Goal: Information Seeking & Learning: Learn about a topic

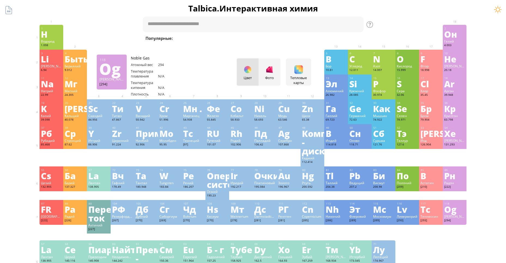
click at [459, 207] on div "Og" at bounding box center [454, 209] width 21 height 9
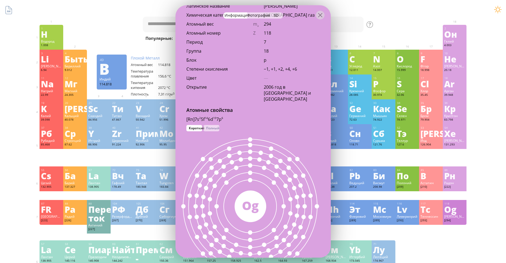
scroll to position [245, 0]
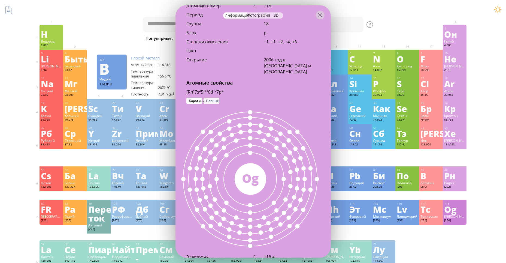
click at [217, 100] on ya-tr-span "Полный" at bounding box center [212, 100] width 13 height 5
click at [198, 100] on ya-tr-span "Короткий" at bounding box center [197, 100] width 16 height 5
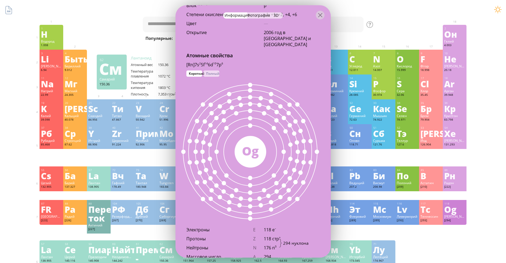
scroll to position [300, 0]
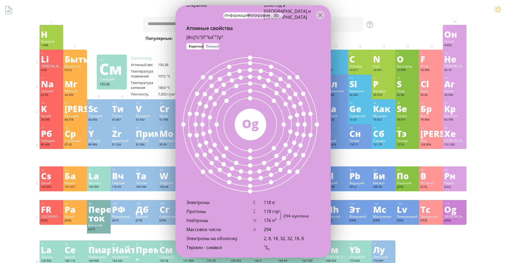
drag, startPoint x: 203, startPoint y: 41, endPoint x: 205, endPoint y: 43, distance: 3.5
click at [203, 41] on div "[Rn]7s 2 5f 14 6d 10 7p 6 1s 2 2s 2 2p 6 3s 2 3p 6 4s 2 3d 10 4p 6 5s 2 4d 10 5…" at bounding box center [252, 38] width 155 height 9
click at [208, 45] on ya-tr-span "Полный" at bounding box center [212, 46] width 13 height 5
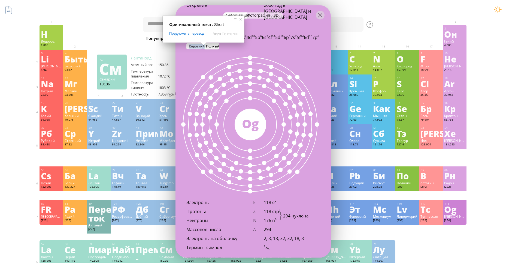
click at [196, 46] on ya-tr-span "Короткий" at bounding box center [197, 46] width 16 height 5
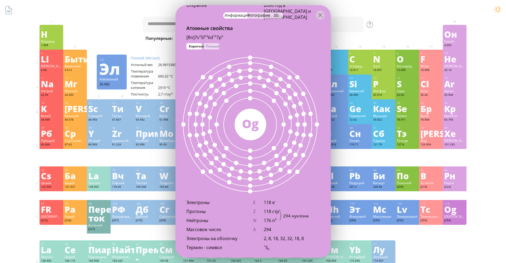
click at [273, 30] on div "Атомные свойства" at bounding box center [252, 30] width 155 height 10
click at [207, 47] on ya-tr-span "Полный" at bounding box center [212, 46] width 13 height 5
click at [198, 45] on ya-tr-span "Короткий" at bounding box center [197, 46] width 16 height 5
click at [214, 44] on ya-tr-span "Полный" at bounding box center [212, 46] width 13 height 5
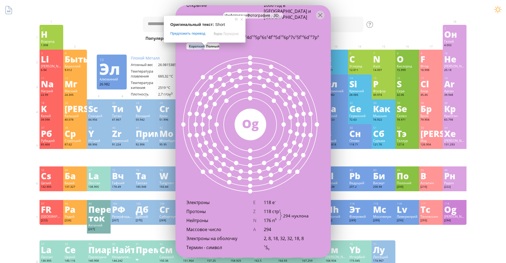
click at [197, 46] on ya-tr-span "Короткий" at bounding box center [197, 46] width 16 height 5
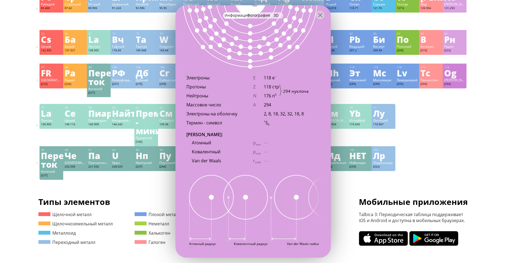
scroll to position [383, 0]
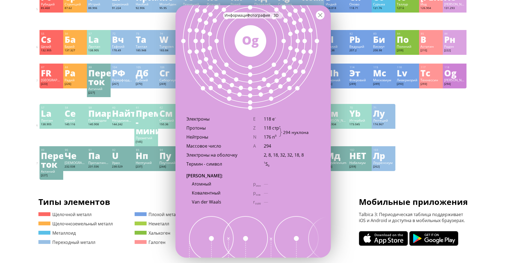
click at [323, 16] on div at bounding box center [320, 15] width 9 height 9
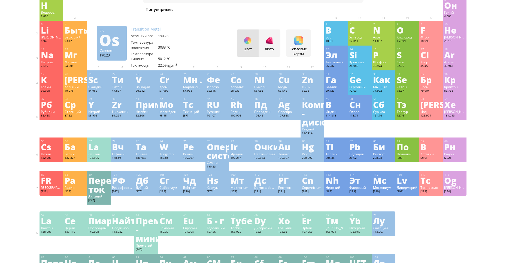
scroll to position [0, 0]
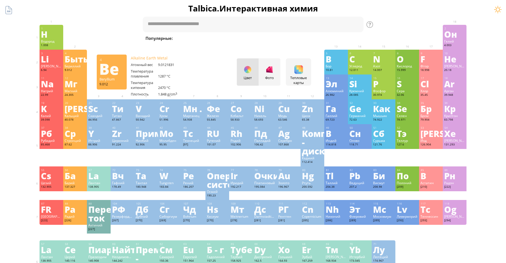
click at [76, 62] on ya-tr-span "Быть" at bounding box center [77, 59] width 24 height 13
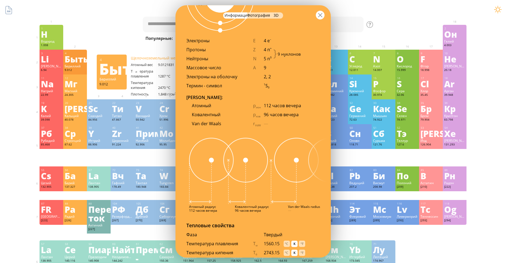
click at [322, 16] on div at bounding box center [320, 15] width 9 height 9
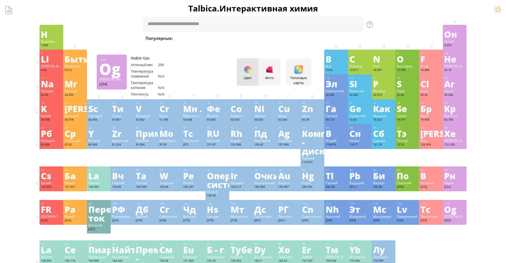
click at [464, 208] on div "Og" at bounding box center [454, 209] width 21 height 9
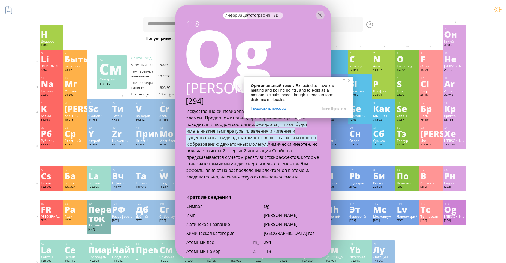
click at [187, 115] on ya-tr-span "Предположительно, при нормальных условиях находится в твёрдом состоянии." at bounding box center [246, 121] width 120 height 13
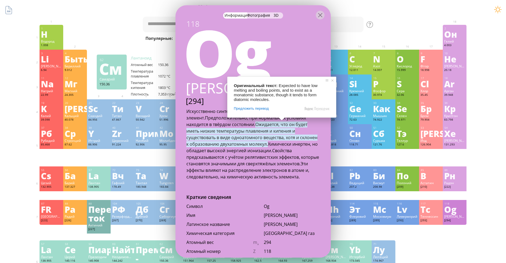
click at [257, 155] on ya-tr-span "Свойства предсказываются с учётом релятивистских эффектов, которые становятся з…" at bounding box center [252, 156] width 133 height 19
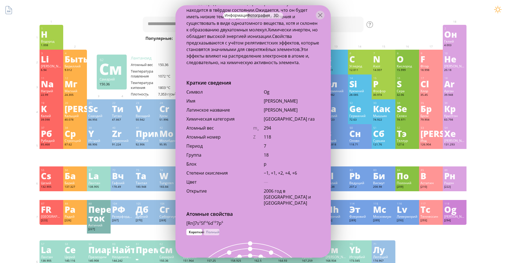
scroll to position [109, 0]
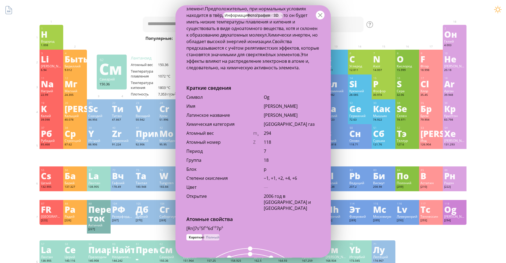
click at [319, 16] on div at bounding box center [320, 15] width 9 height 9
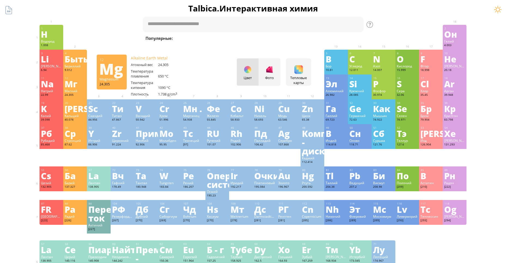
click at [77, 80] on ya-tr-span "Мг" at bounding box center [71, 83] width 13 height 13
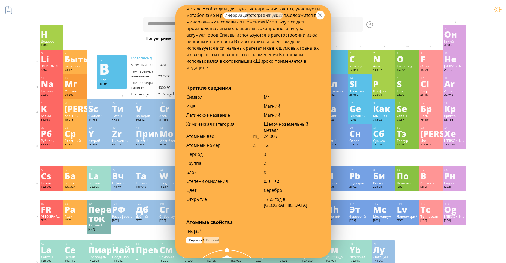
click at [319, 15] on div at bounding box center [320, 15] width 9 height 9
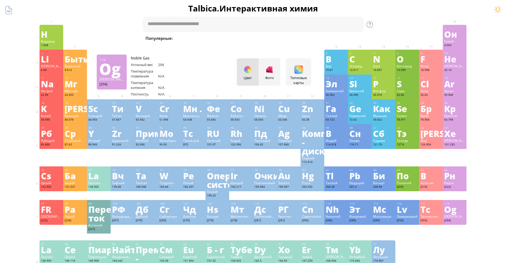
click at [455, 208] on ya-tr-span "Og" at bounding box center [450, 209] width 12 height 13
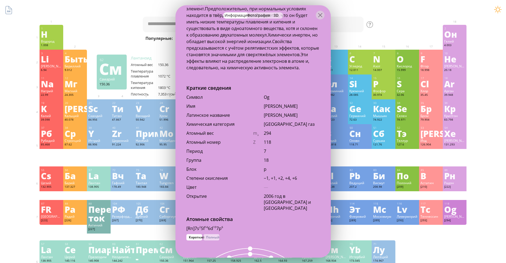
click at [267, 96] on div "Og" at bounding box center [292, 97] width 56 height 6
click at [274, 98] on div "Og" at bounding box center [292, 97] width 56 height 6
copy div "Og"
drag, startPoint x: 261, startPoint y: 105, endPoint x: 295, endPoint y: 106, distance: 34.0
click at [295, 106] on div "Имя [PERSON_NAME]" at bounding box center [252, 107] width 155 height 9
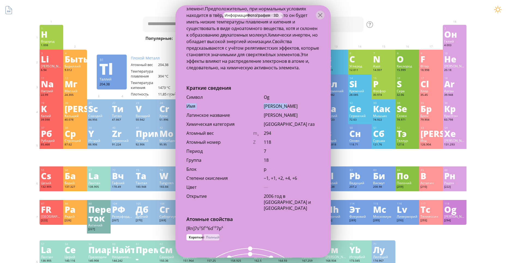
click at [287, 106] on div "[PERSON_NAME]" at bounding box center [292, 106] width 56 height 6
click at [212, 106] on div "Имя" at bounding box center [219, 106] width 67 height 6
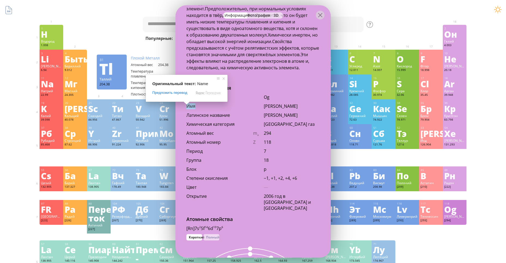
drag, startPoint x: 185, startPoint y: 106, endPoint x: 196, endPoint y: 106, distance: 10.4
click at [196, 106] on div "Имя [PERSON_NAME]" at bounding box center [252, 107] width 155 height 9
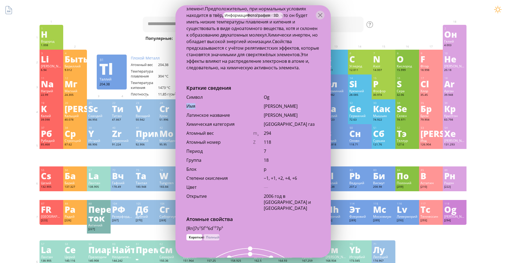
copy ya-tr-span "Имя"
click at [260, 108] on div "Имя [PERSON_NAME]" at bounding box center [252, 107] width 155 height 9
drag, startPoint x: 266, startPoint y: 105, endPoint x: 285, endPoint y: 105, distance: 19.9
click at [285, 105] on div "[PERSON_NAME]" at bounding box center [292, 106] width 56 height 6
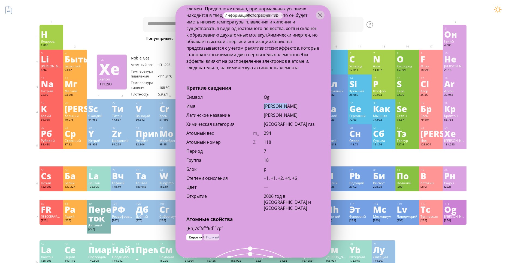
copy div "[PERSON_NAME]"
click at [230, 117] on div "Латинское название" at bounding box center [219, 115] width 67 height 6
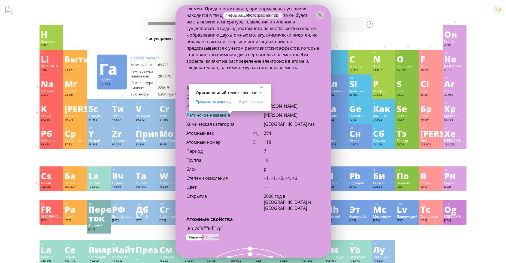
drag, startPoint x: 186, startPoint y: 113, endPoint x: 237, endPoint y: 116, distance: 51.0
click at [237, 116] on div "Латинское название" at bounding box center [219, 115] width 67 height 6
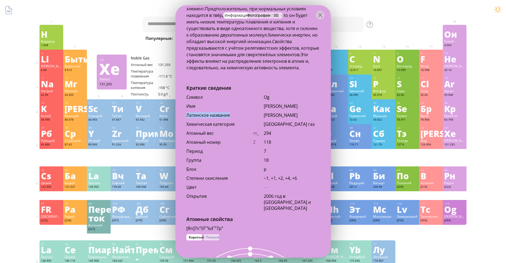
copy ya-tr-span "Латинское название"
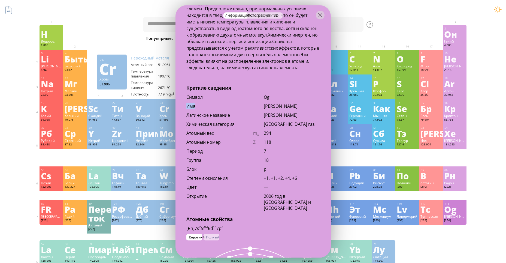
drag, startPoint x: 185, startPoint y: 103, endPoint x: 198, endPoint y: 105, distance: 13.7
click at [198, 105] on div "Имя [PERSON_NAME]" at bounding box center [252, 107] width 155 height 9
click at [196, 105] on div "Имя" at bounding box center [219, 106] width 67 height 6
drag, startPoint x: 185, startPoint y: 113, endPoint x: 238, endPoint y: 114, distance: 53.4
click at [238, 114] on div "Латинское название [GEOGRAPHIC_DATA]" at bounding box center [252, 116] width 155 height 9
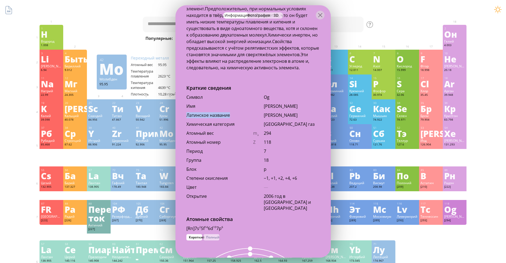
copy ya-tr-span "Латинское название"
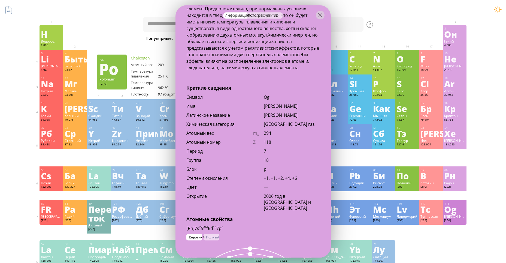
click at [218, 129] on div "Химическая категория Благородный газ" at bounding box center [252, 125] width 155 height 9
click at [262, 115] on div "Латинское название [GEOGRAPHIC_DATA]" at bounding box center [252, 116] width 155 height 9
drag, startPoint x: 263, startPoint y: 115, endPoint x: 287, endPoint y: 113, distance: 24.0
click at [287, 113] on div "[PERSON_NAME]" at bounding box center [292, 115] width 56 height 6
click at [300, 121] on div "[GEOGRAPHIC_DATA] газ" at bounding box center [292, 124] width 56 height 6
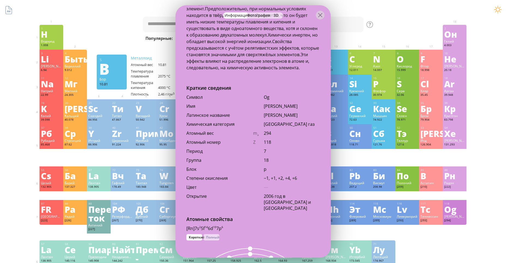
click at [277, 115] on div "[PERSON_NAME]" at bounding box center [292, 115] width 56 height 6
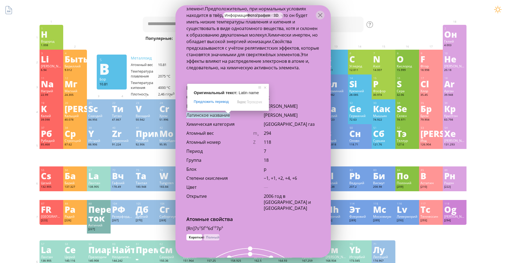
click at [299, 111] on div "Имя [PERSON_NAME]" at bounding box center [252, 107] width 155 height 9
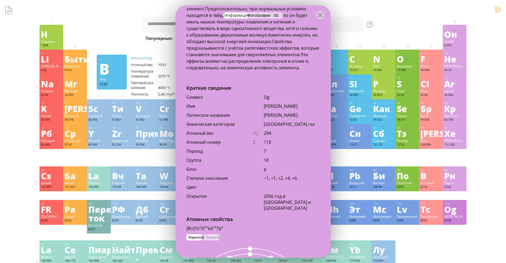
click at [272, 114] on div "[PERSON_NAME]" at bounding box center [292, 115] width 56 height 6
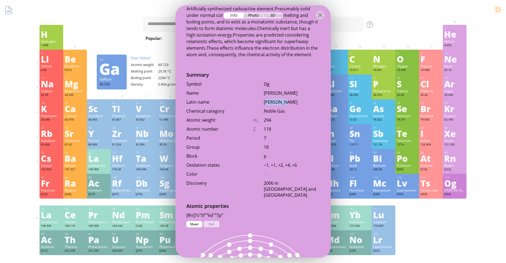
drag, startPoint x: 266, startPoint y: 101, endPoint x: 291, endPoint y: 103, distance: 25.2
click at [291, 103] on div "[PERSON_NAME]" at bounding box center [292, 102] width 56 height 6
click at [259, 103] on div "Latin name [PERSON_NAME]" at bounding box center [252, 103] width 155 height 9
drag, startPoint x: 267, startPoint y: 102, endPoint x: 292, endPoint y: 102, distance: 25.3
click at [292, 102] on div "[PERSON_NAME]" at bounding box center [292, 102] width 56 height 6
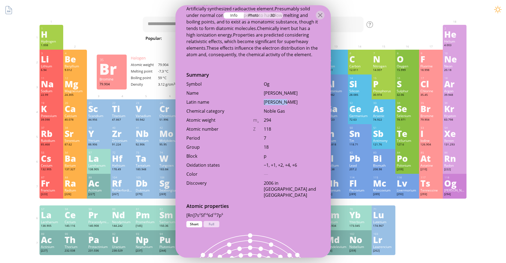
copy div "[PERSON_NAME]"
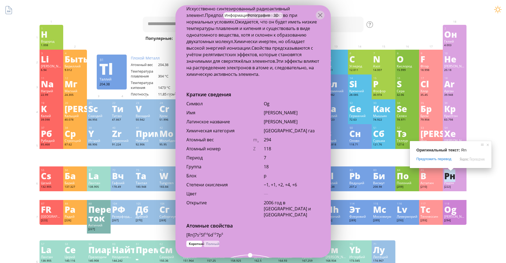
click at [272, 142] on div "294" at bounding box center [292, 139] width 56 height 6
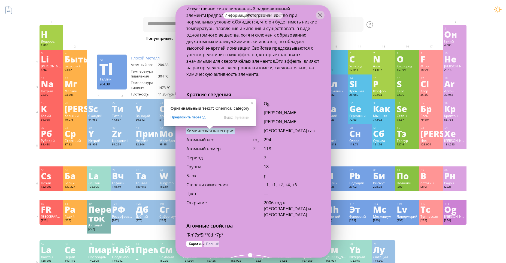
click at [185, 135] on div "Химическая категория Благородный газ" at bounding box center [252, 131] width 155 height 9
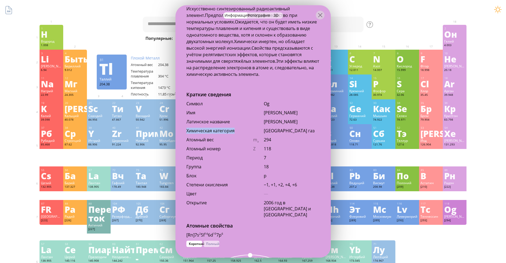
drag, startPoint x: 185, startPoint y: 132, endPoint x: 242, endPoint y: 132, distance: 57.7
click at [242, 132] on div "Химическая категория Благородный газ" at bounding box center [252, 131] width 155 height 9
copy ya-tr-span "Химическая категория"
click at [225, 144] on div "Атомный вес m a 294" at bounding box center [252, 140] width 155 height 9
drag, startPoint x: 263, startPoint y: 129, endPoint x: 304, endPoint y: 129, distance: 41.4
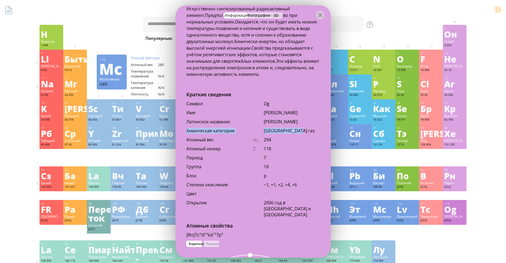
click at [304, 129] on div "Химическая категория Благородный газ" at bounding box center [252, 131] width 155 height 9
click at [299, 130] on ya-tr-span "[GEOGRAPHIC_DATA] газ" at bounding box center [289, 130] width 51 height 6
click at [257, 132] on div "Химическая категория Благородный газ" at bounding box center [252, 131] width 155 height 9
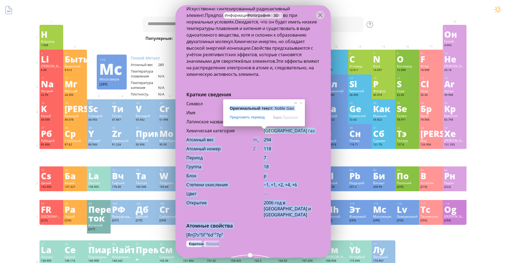
drag, startPoint x: 264, startPoint y: 130, endPoint x: 271, endPoint y: 130, distance: 7.4
click at [272, 130] on ya-tr-span "[GEOGRAPHIC_DATA] газ" at bounding box center [289, 130] width 51 height 6
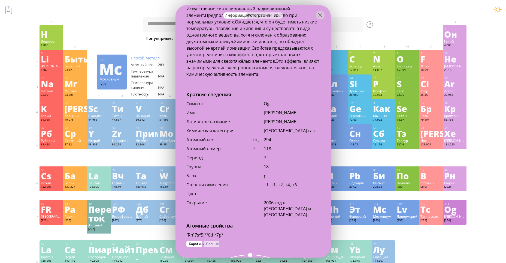
click at [258, 133] on div "Химическая категория Благородный газ" at bounding box center [252, 131] width 155 height 9
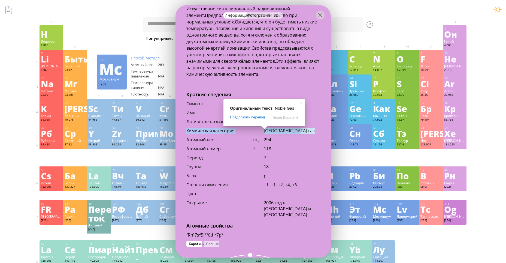
drag, startPoint x: 263, startPoint y: 130, endPoint x: 298, endPoint y: 129, distance: 35.5
click at [297, 129] on div "Химическая категория Благородный газ" at bounding box center [252, 131] width 155 height 9
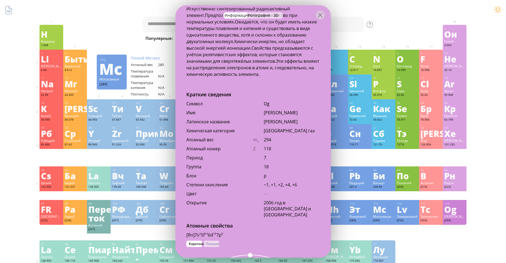
click at [304, 131] on div "[GEOGRAPHIC_DATA] газ" at bounding box center [292, 130] width 56 height 6
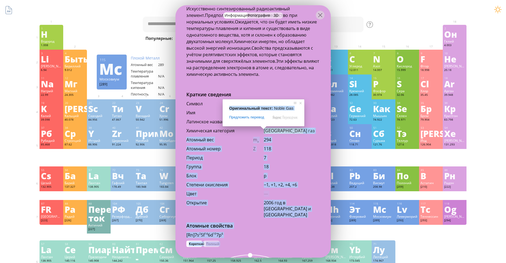
drag, startPoint x: 300, startPoint y: 131, endPoint x: 267, endPoint y: 130, distance: 33.2
click at [267, 130] on body "Periodic Table of Elements 35 Br Bromine 79.904 56 Ba Barium 137.327 Summary Mo…" at bounding box center [253, 261] width 506 height 523
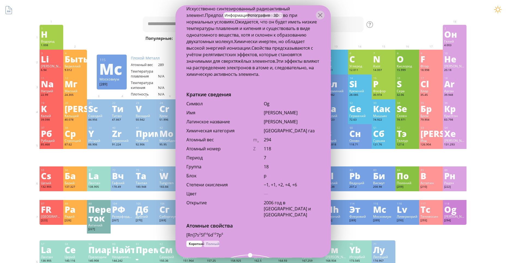
click at [281, 132] on ya-tr-span "[GEOGRAPHIC_DATA] газ" at bounding box center [289, 130] width 51 height 6
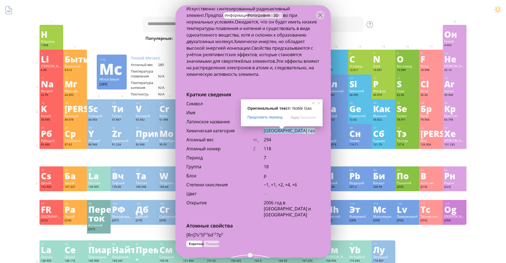
drag, startPoint x: 301, startPoint y: 129, endPoint x: 264, endPoint y: 130, distance: 37.0
click at [264, 130] on div "[GEOGRAPHIC_DATA] газ" at bounding box center [292, 130] width 56 height 6
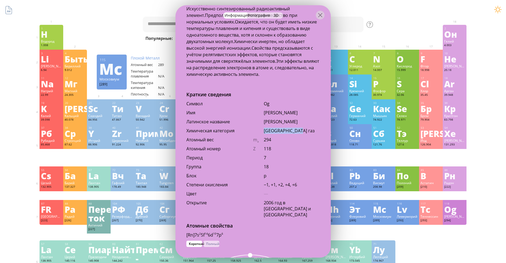
copy ya-tr-span "[GEOGRAPHIC_DATA] газ"
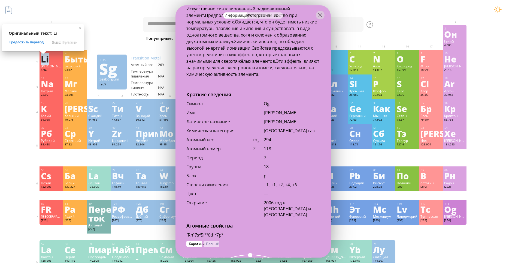
click at [216, 171] on div "Группа 18" at bounding box center [252, 167] width 155 height 9
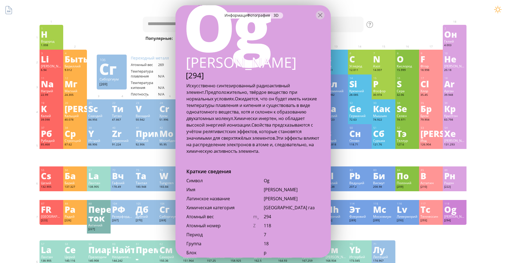
scroll to position [21, 0]
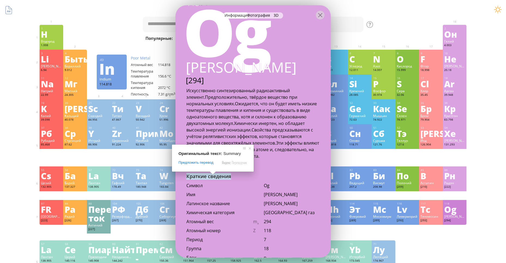
click at [319, 134] on div "Искусственно синтезированный радиоактивный элемент. Предположительно, твёрдое в…" at bounding box center [252, 123] width 133 height 72
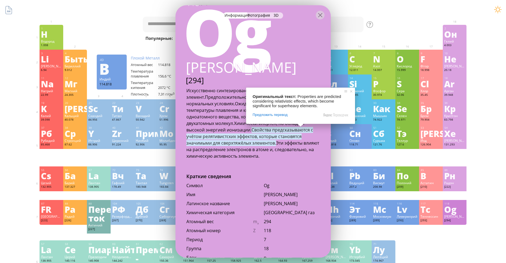
click at [269, 153] on div "Искусственно синтезированный радиоактивный элемент. Предположительно, твёрдое в…" at bounding box center [252, 123] width 133 height 72
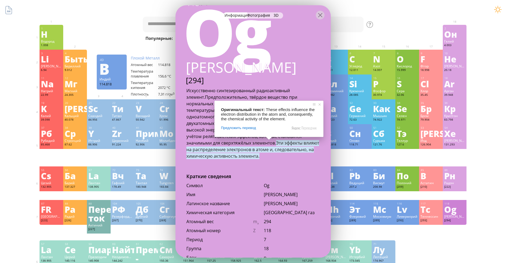
click at [254, 168] on div "118 Og Оганессон [294] Искусственно синтезированный радиоактивный элемент. Пред…" at bounding box center [252, 131] width 155 height 252
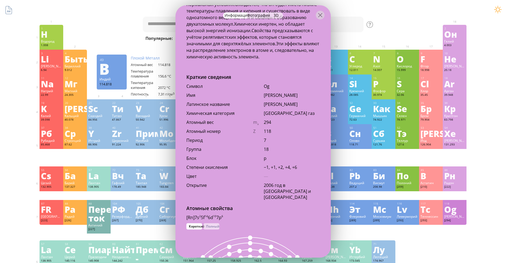
scroll to position [184, 0]
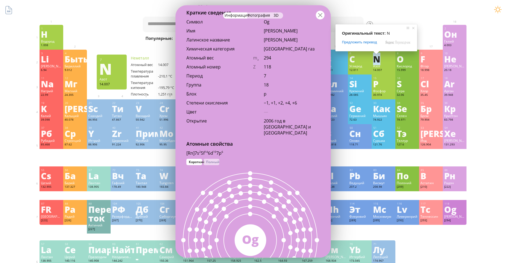
click at [322, 16] on div at bounding box center [320, 15] width 9 height 9
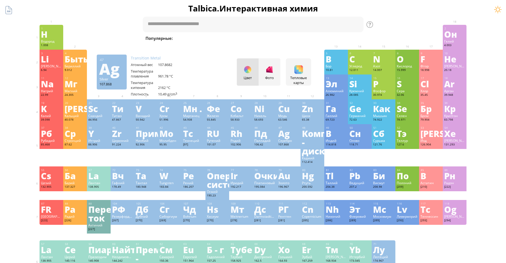
click at [285, 132] on ya-tr-span "Ag" at bounding box center [283, 133] width 11 height 13
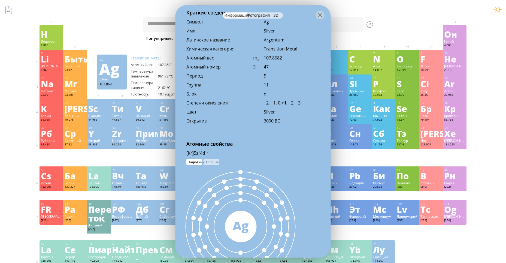
scroll to position [204, 0]
click at [320, 15] on div at bounding box center [320, 15] width 9 height 9
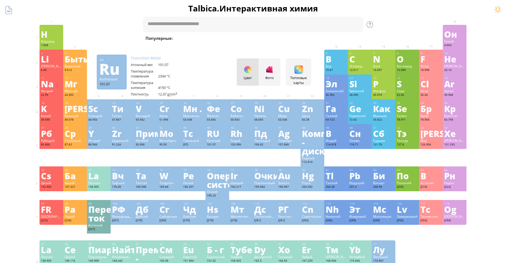
click at [223, 126] on div "44" at bounding box center [217, 128] width 21 height 4
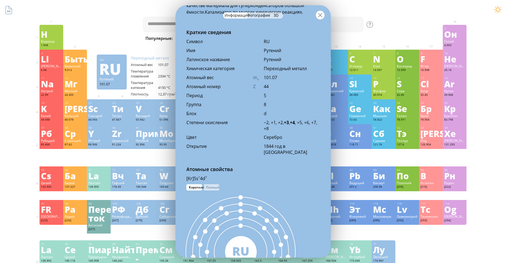
scroll to position [184, 0]
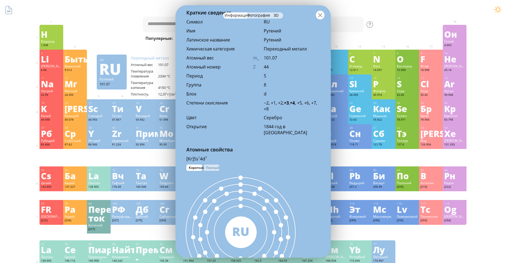
click at [320, 16] on div at bounding box center [320, 15] width 9 height 9
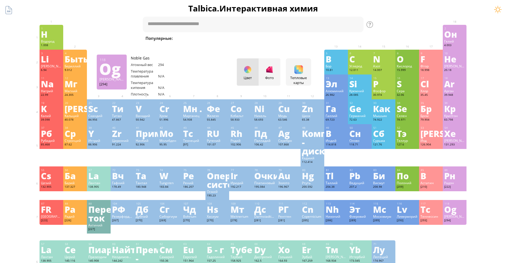
click at [459, 210] on div "Og" at bounding box center [454, 209] width 21 height 9
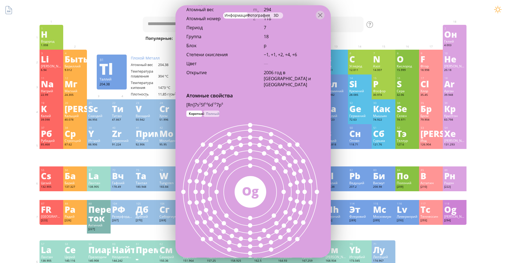
scroll to position [211, 0]
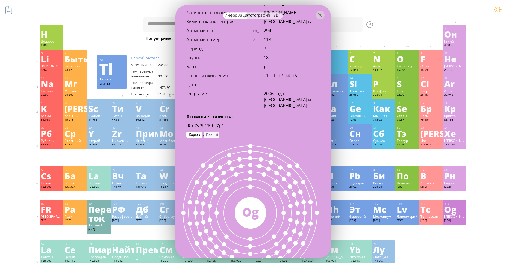
click at [209, 133] on ya-tr-span "Полный" at bounding box center [212, 134] width 13 height 5
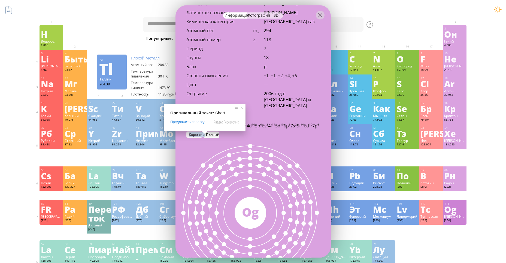
click at [194, 136] on ya-tr-span "Короткий" at bounding box center [197, 134] width 16 height 5
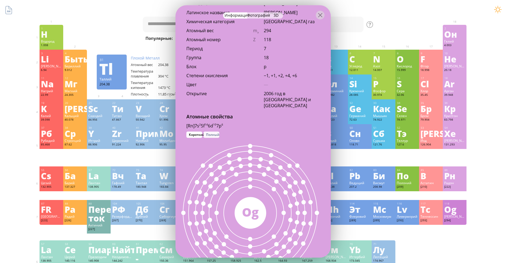
click at [217, 135] on ya-tr-span "Полный" at bounding box center [212, 134] width 13 height 5
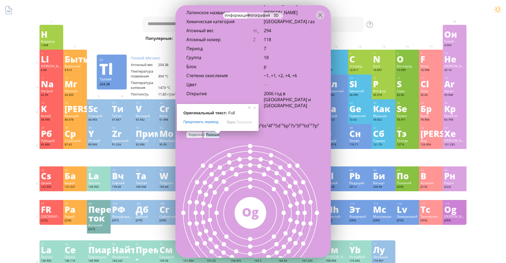
click at [199, 133] on ya-tr-span "Короткий" at bounding box center [197, 134] width 16 height 5
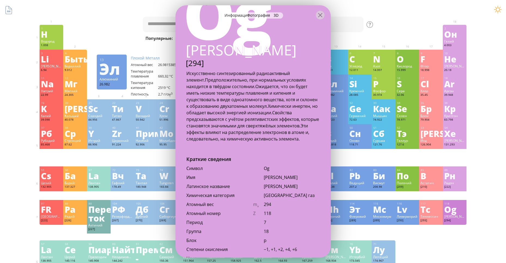
scroll to position [0, 0]
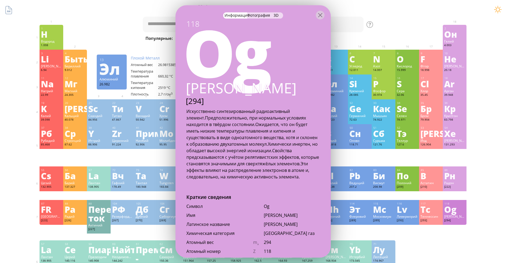
click at [292, 70] on div "Og" at bounding box center [251, 51] width 158 height 65
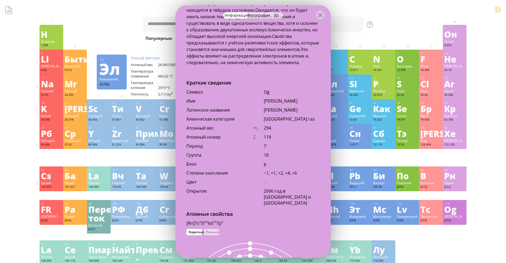
scroll to position [56, 0]
